Goal: Navigation & Orientation: Find specific page/section

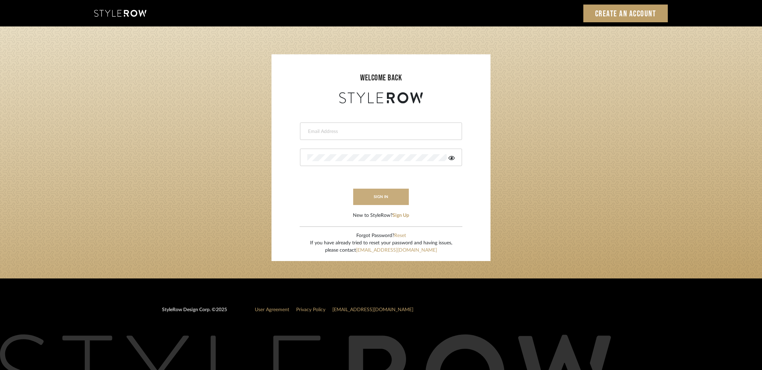
type input "Katy@klointeriors.com"
click at [405, 202] on button "sign in" at bounding box center [381, 196] width 56 height 16
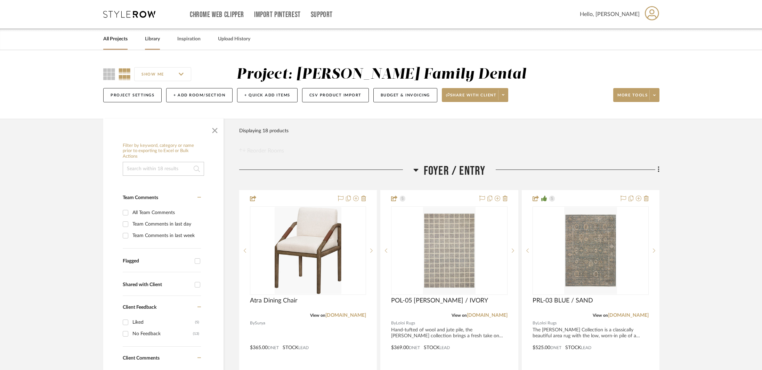
click at [160, 38] on link "Library" at bounding box center [152, 38] width 15 height 9
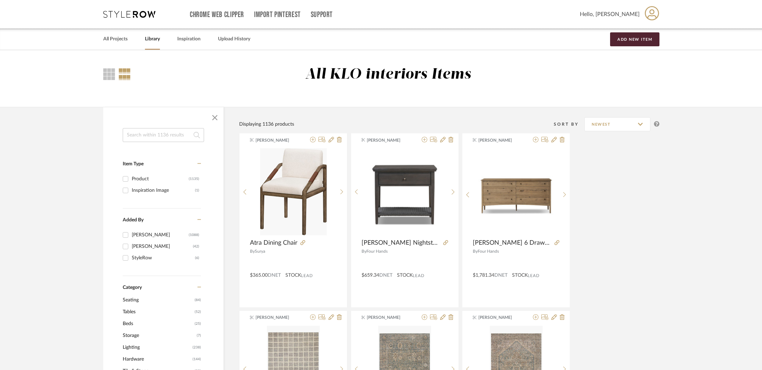
click at [128, 21] on div "Chrome Web Clipper Import Pinterest Support All Projects Library Inspiration Up…" at bounding box center [381, 14] width 556 height 29
click at [130, 14] on icon at bounding box center [129, 14] width 52 height 7
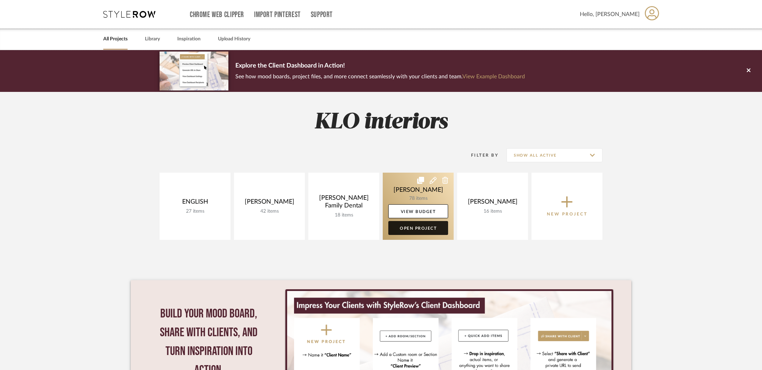
click at [414, 231] on link "Open Project" at bounding box center [418, 228] width 60 height 14
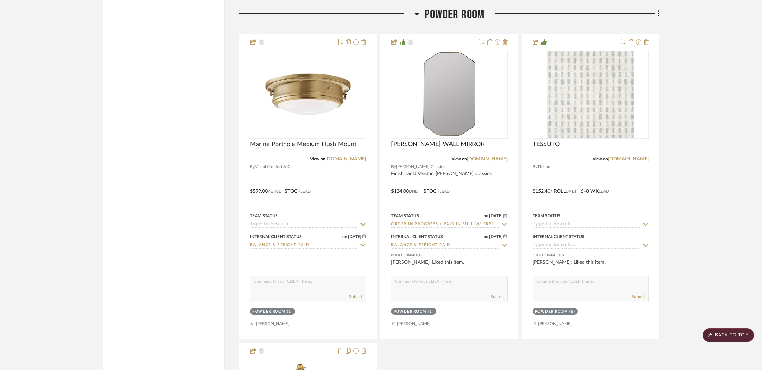
scroll to position [1789, 0]
